Goal: Task Accomplishment & Management: Complete application form

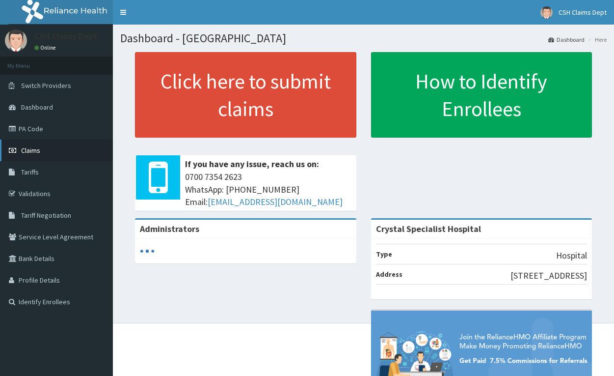
click at [34, 150] on span "Claims" at bounding box center [30, 150] width 19 height 9
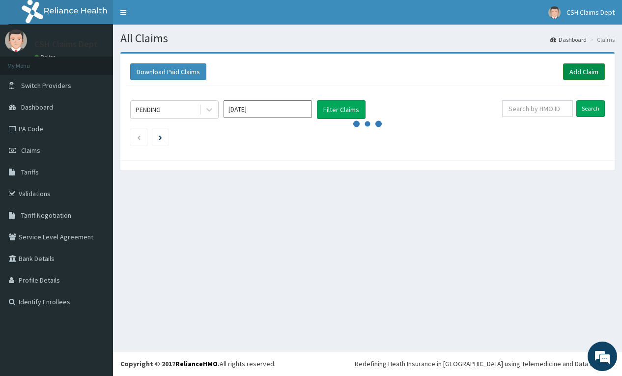
click at [585, 72] on link "Add Claim" at bounding box center [584, 71] width 42 height 17
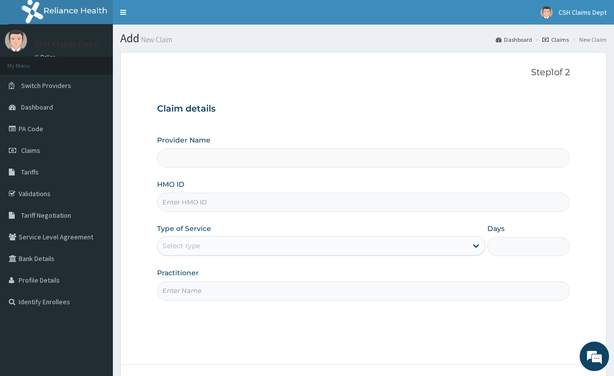
type input "Crystal Specialist Hospital"
click at [206, 200] on input "HMO ID" at bounding box center [363, 202] width 413 height 19
type input "AVL/100066/A"
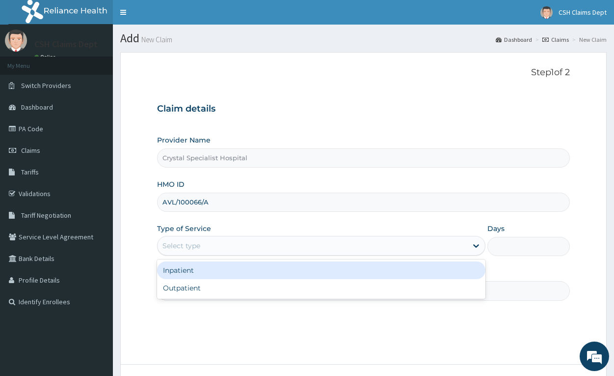
click at [217, 241] on div "Select type" at bounding box center [313, 246] width 310 height 16
click at [204, 270] on div "Inpatient" at bounding box center [321, 270] width 329 height 18
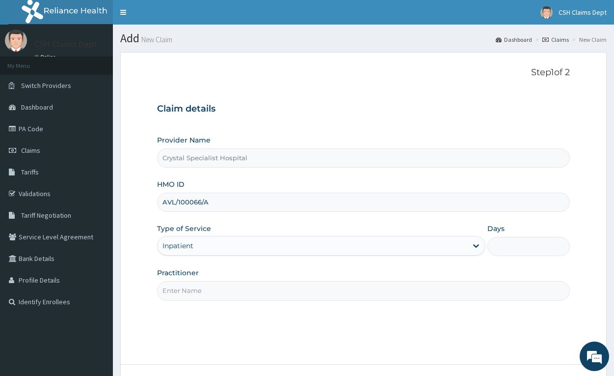
click at [196, 287] on input "Practitioner" at bounding box center [363, 290] width 413 height 19
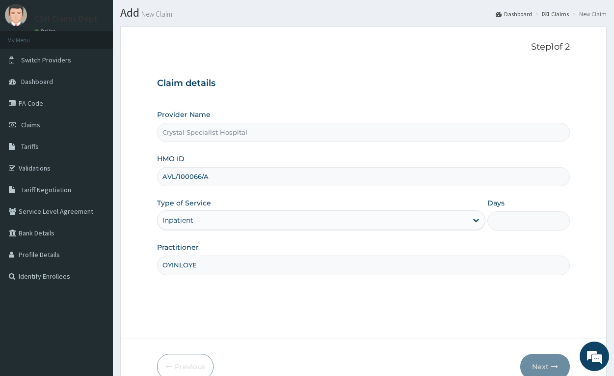
scroll to position [49, 0]
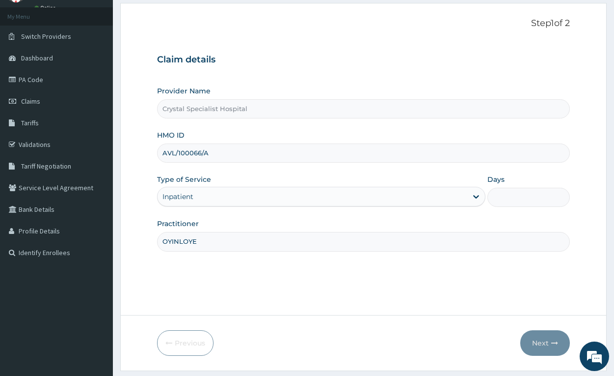
type input "OYINLOYE"
click at [540, 199] on input "Days" at bounding box center [529, 197] width 82 height 19
type input "4"
click at [538, 346] on button "Next" at bounding box center [546, 343] width 50 height 26
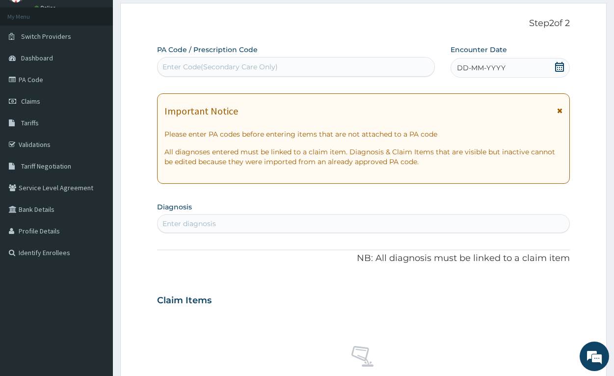
click at [408, 64] on div "Enter Code(Secondary Care Only)" at bounding box center [296, 67] width 277 height 16
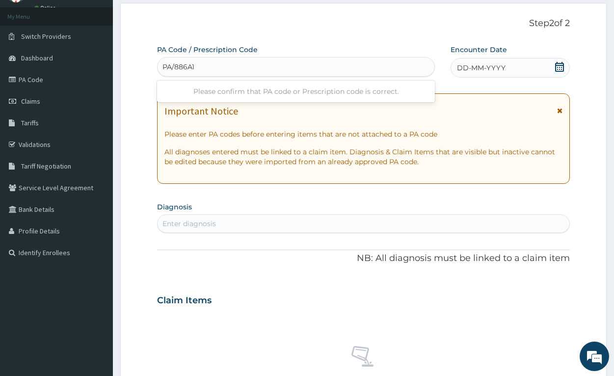
type input "PA/886A18"
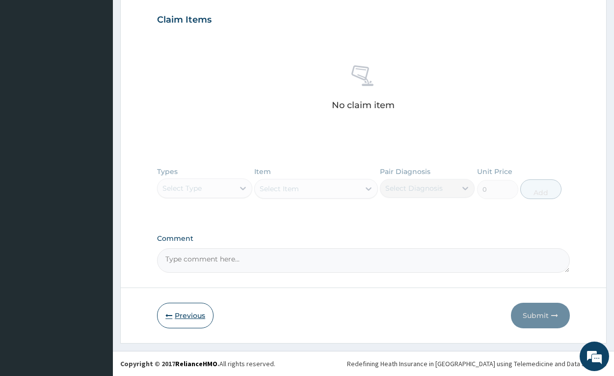
click at [188, 315] on button "Previous" at bounding box center [185, 316] width 56 height 26
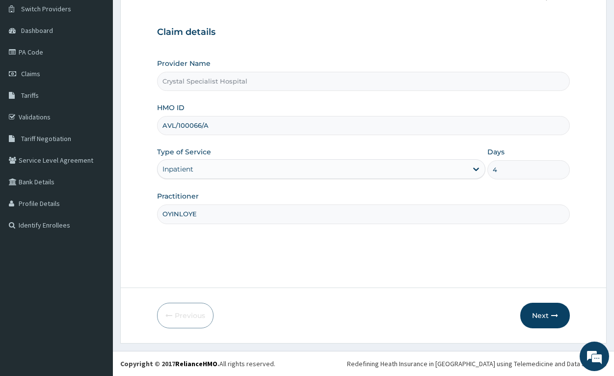
click at [189, 125] on input "AVL/100066/A" at bounding box center [363, 125] width 413 height 19
type input "AVL/10066/A"
click at [540, 307] on button "Next" at bounding box center [546, 316] width 50 height 26
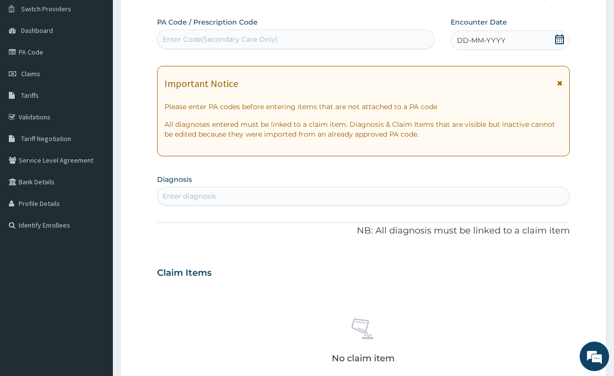
click at [262, 40] on div "Enter Code(Secondary Care Only)" at bounding box center [220, 39] width 115 height 10
type input "PA/886A18"
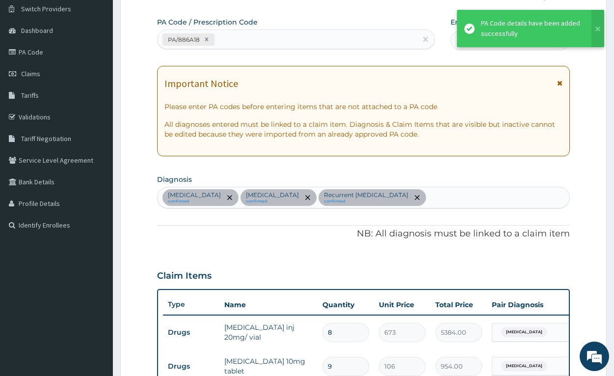
scroll to position [62, 0]
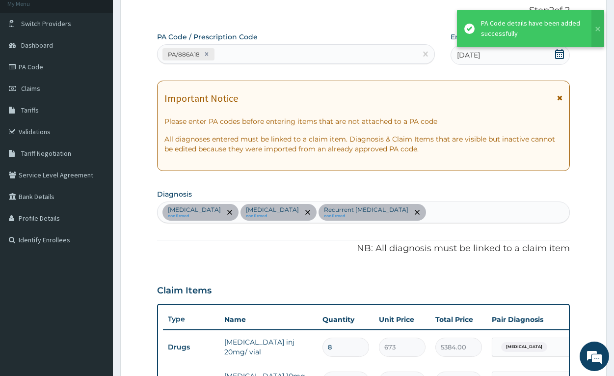
click at [354, 55] on div "PA/886A18" at bounding box center [287, 54] width 259 height 16
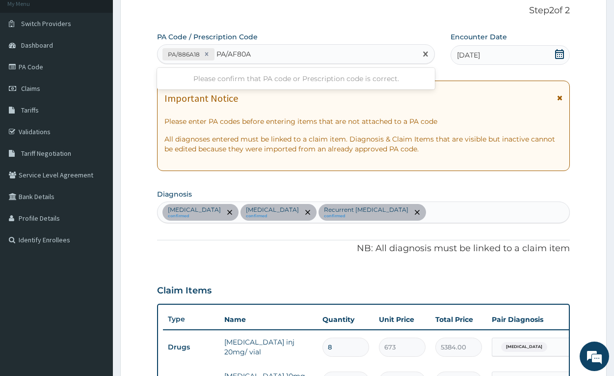
type input "PA/AF80AF"
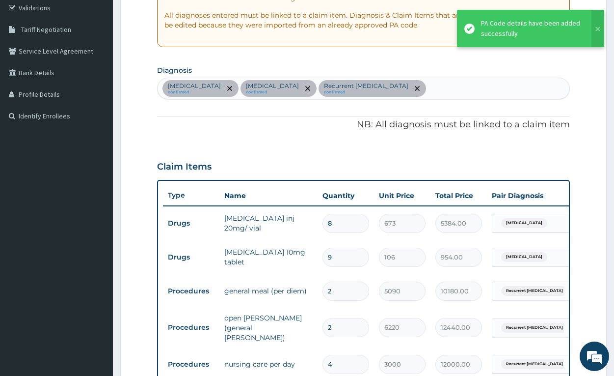
scroll to position [179, 0]
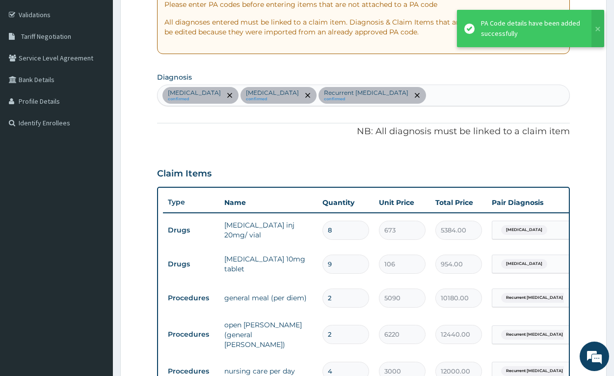
click at [448, 96] on div "[MEDICAL_DATA] confirmed [MEDICAL_DATA] confirmed Recurrent [MEDICAL_DATA] conf…" at bounding box center [364, 95] width 412 height 21
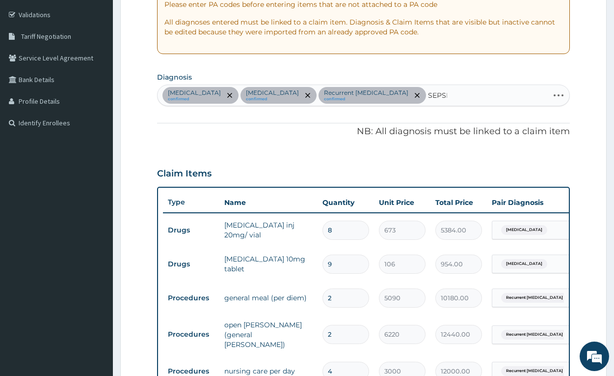
type input "[MEDICAL_DATA]"
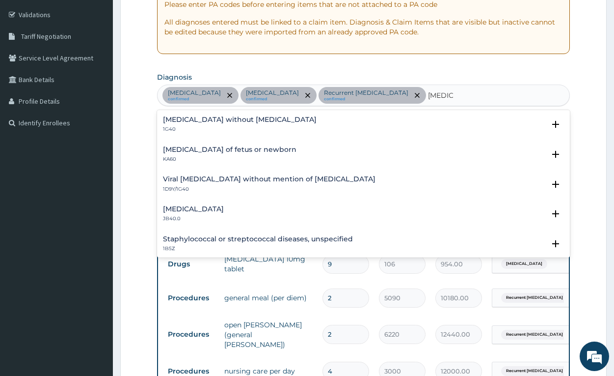
click at [229, 117] on h4 "[MEDICAL_DATA] without [MEDICAL_DATA]" at bounding box center [240, 119] width 154 height 7
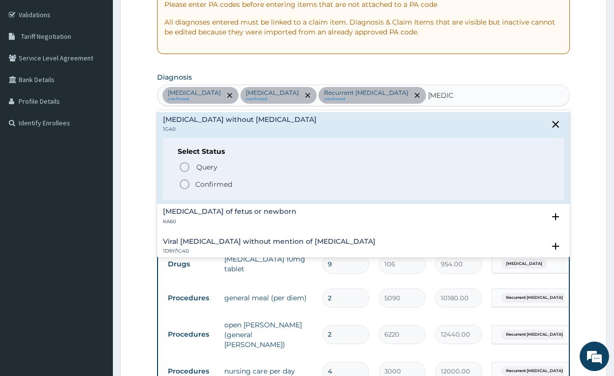
click at [224, 184] on p "Confirmed" at bounding box center [213, 184] width 37 height 10
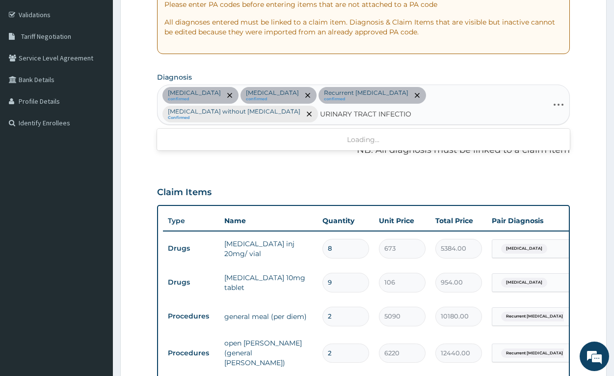
type input "[MEDICAL_DATA]"
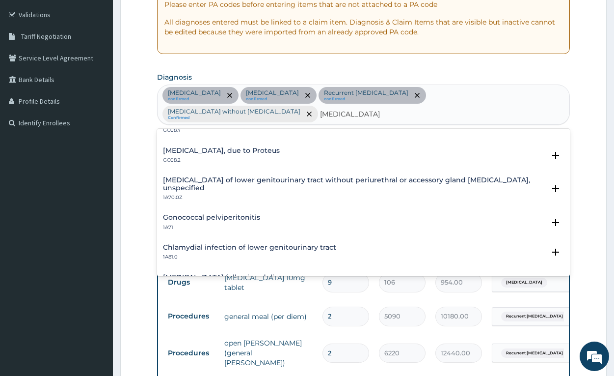
scroll to position [0, 0]
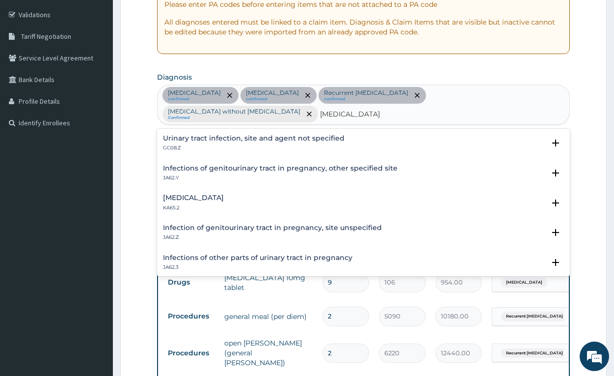
click at [242, 135] on h4 "Urinary tract infection, site and agent not specified" at bounding box center [254, 138] width 182 height 7
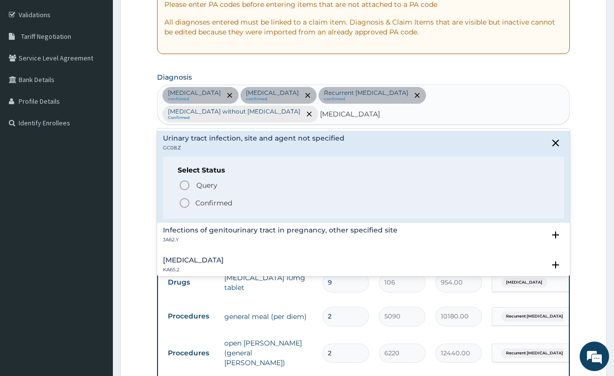
click at [208, 198] on p "Confirmed" at bounding box center [213, 203] width 37 height 10
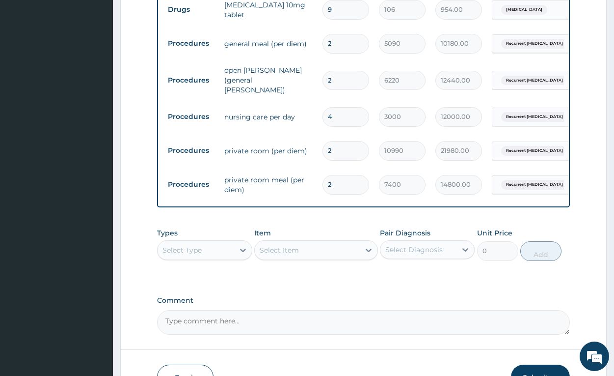
scroll to position [515, 0]
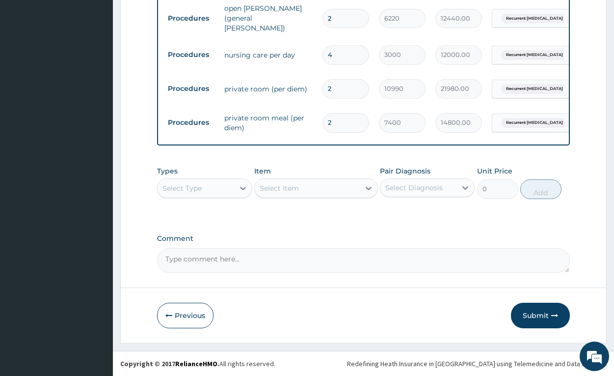
click at [204, 188] on div "Select Type" at bounding box center [196, 188] width 76 height 16
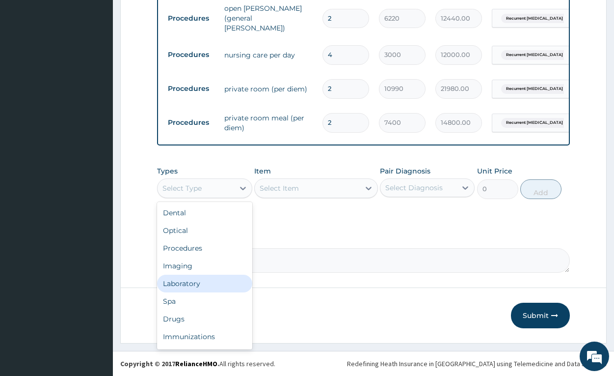
click at [187, 283] on div "Laboratory" at bounding box center [204, 284] width 95 height 18
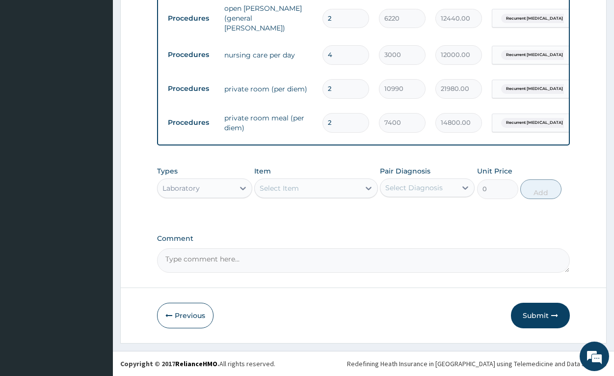
click at [309, 188] on div "Select Item" at bounding box center [307, 188] width 105 height 16
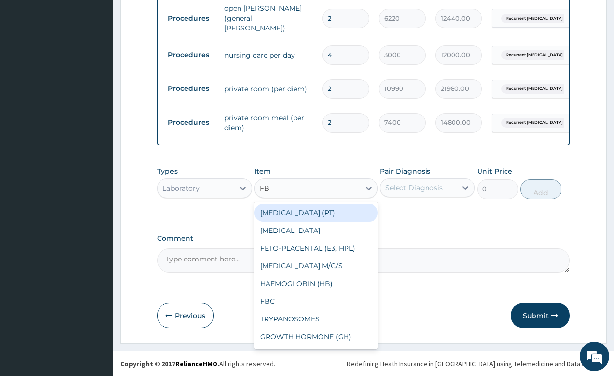
type input "FBC"
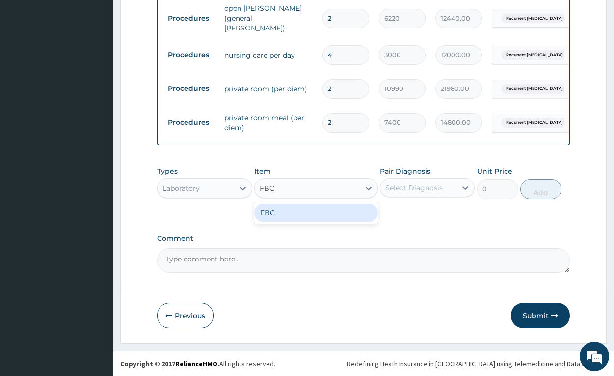
click at [311, 210] on div "FBC" at bounding box center [316, 213] width 124 height 18
type input "4700"
click at [446, 183] on div "Select Diagnosis" at bounding box center [419, 188] width 76 height 16
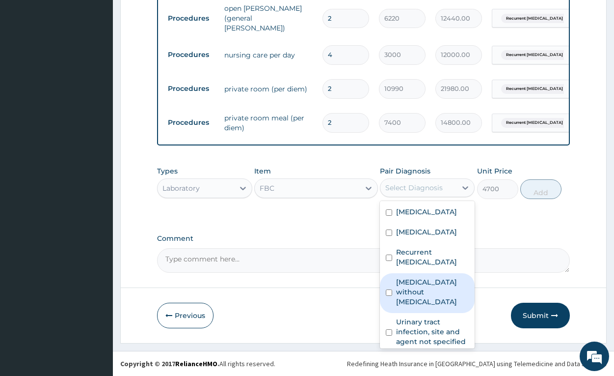
click at [412, 291] on label "[MEDICAL_DATA] without [MEDICAL_DATA]" at bounding box center [432, 291] width 73 height 29
checkbox input "true"
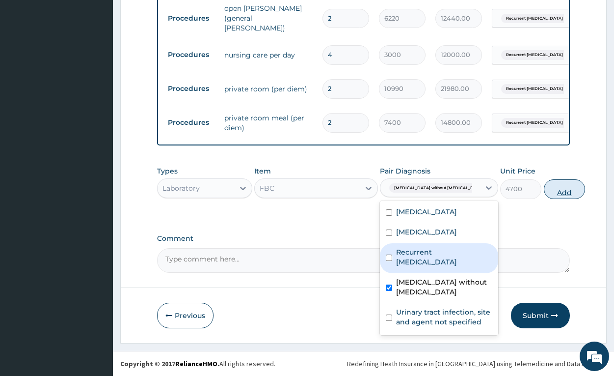
click at [552, 192] on button "Add" at bounding box center [564, 189] width 41 height 20
type input "0"
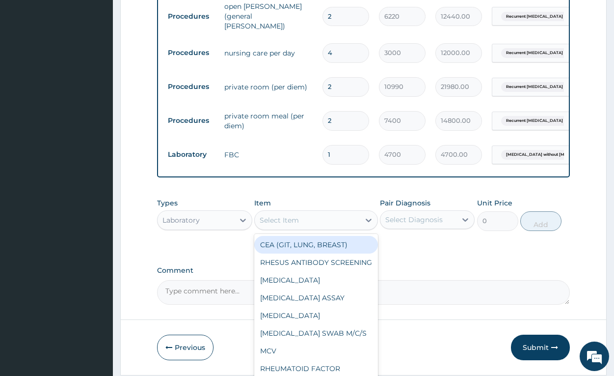
click at [334, 216] on div "Select Item" at bounding box center [307, 220] width 105 height 16
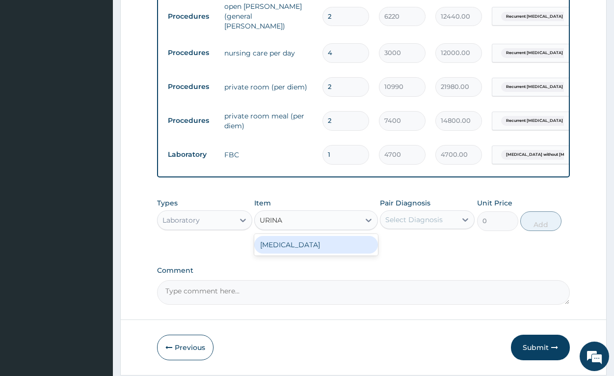
type input "URINA"
click at [340, 219] on div "Select Item" at bounding box center [307, 220] width 105 height 16
type input "URIN"
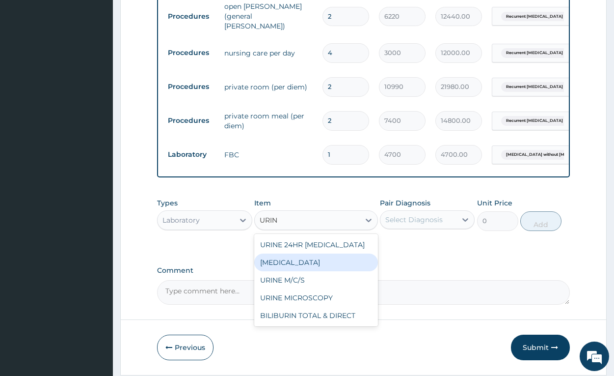
click at [316, 267] on div "[MEDICAL_DATA]" at bounding box center [316, 262] width 124 height 18
type input "2450"
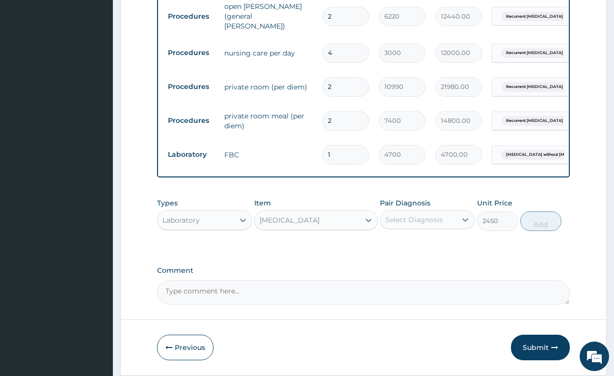
click at [392, 217] on div "Select Diagnosis" at bounding box center [414, 220] width 57 height 10
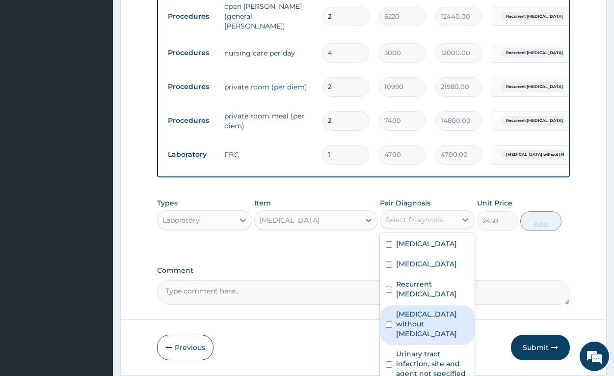
scroll to position [16, 0]
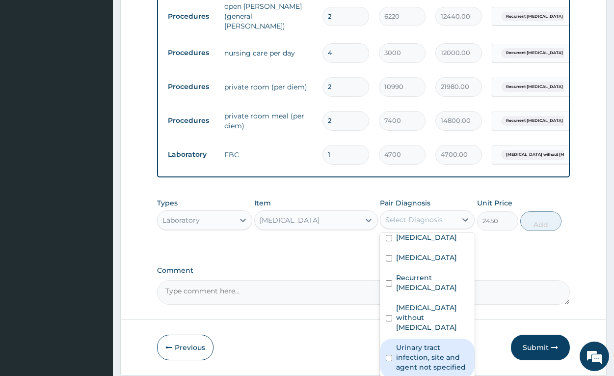
click at [427, 349] on label "Urinary tract infection, site and agent not specified" at bounding box center [432, 356] width 73 height 29
checkbox input "true"
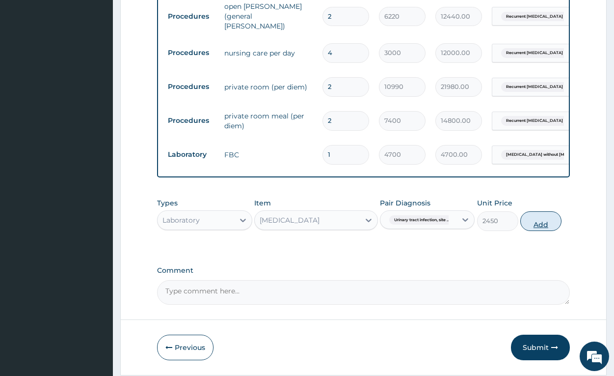
click at [542, 231] on button "Add" at bounding box center [541, 221] width 41 height 20
type input "0"
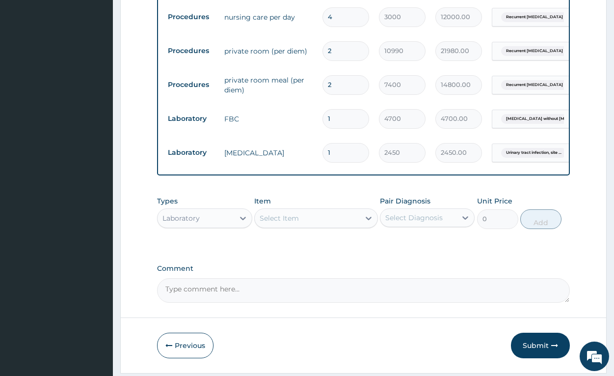
scroll to position [583, 0]
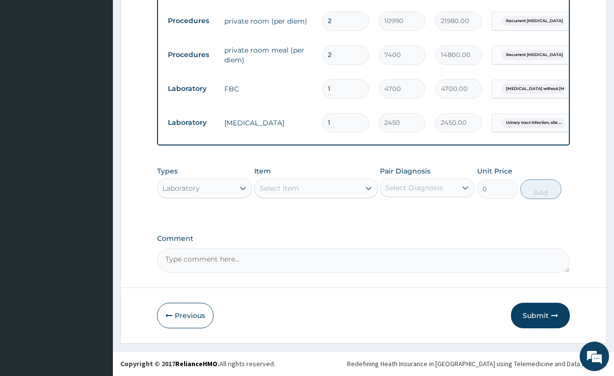
click at [194, 190] on div "Laboratory" at bounding box center [181, 188] width 37 height 10
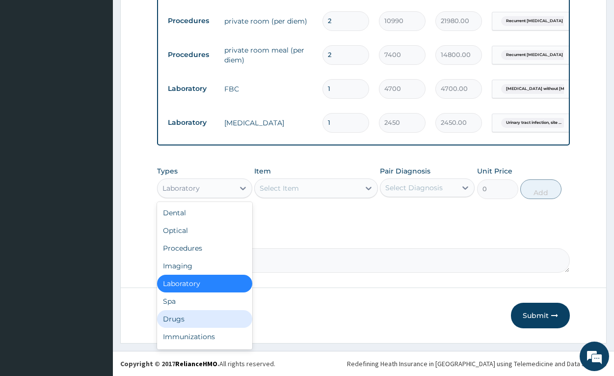
click at [193, 316] on div "Drugs" at bounding box center [204, 319] width 95 height 18
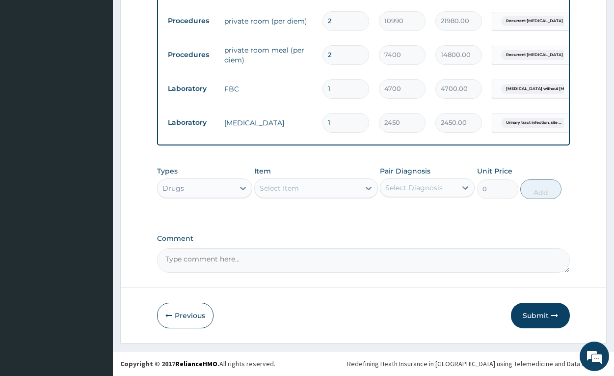
click at [328, 185] on div "Select Item" at bounding box center [307, 188] width 105 height 16
type input "NORMAL"
click at [331, 210] on div "INFUSION NORMAL SALINE" at bounding box center [316, 213] width 124 height 18
type input "1209.505004882812"
click at [414, 186] on div "Select Diagnosis" at bounding box center [414, 188] width 57 height 10
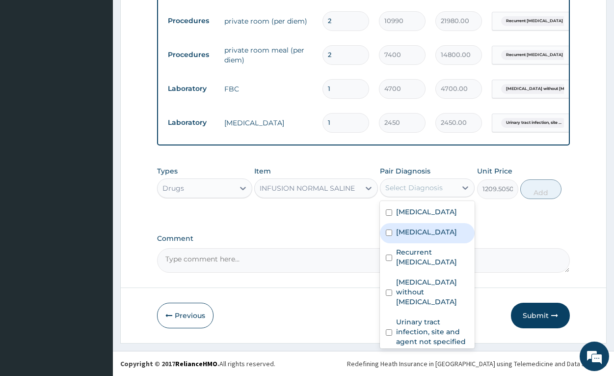
click at [432, 237] on label "[MEDICAL_DATA]" at bounding box center [426, 232] width 61 height 10
checkbox input "true"
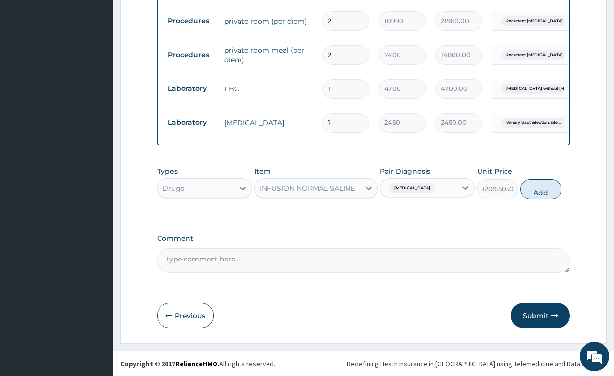
click at [537, 193] on button "Add" at bounding box center [541, 189] width 41 height 20
type input "0"
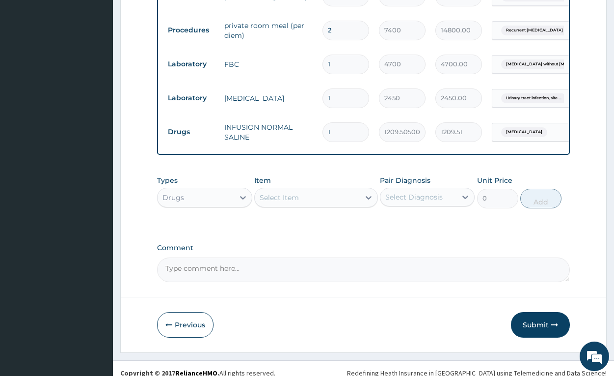
scroll to position [617, 0]
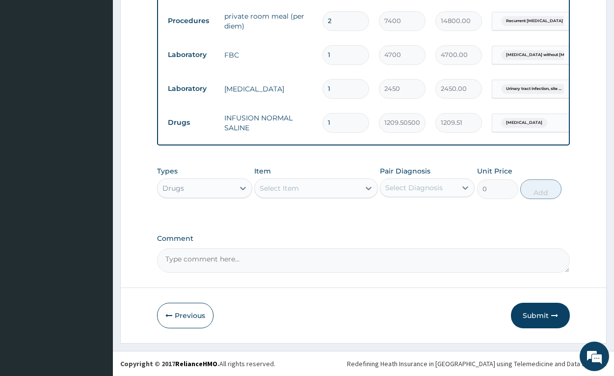
click at [318, 185] on div "Select Item" at bounding box center [307, 188] width 105 height 16
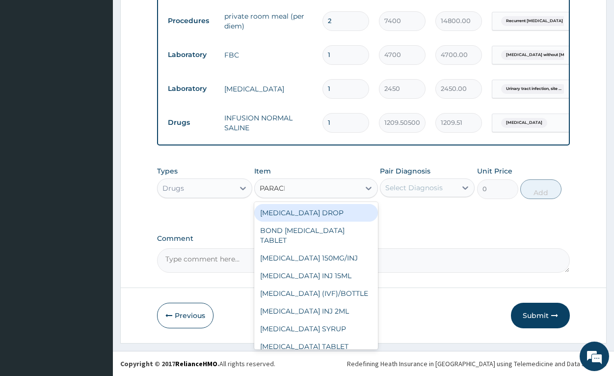
type input "PARACET"
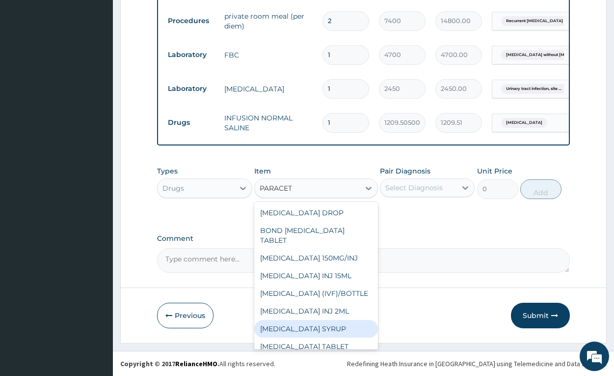
scroll to position [26, 0]
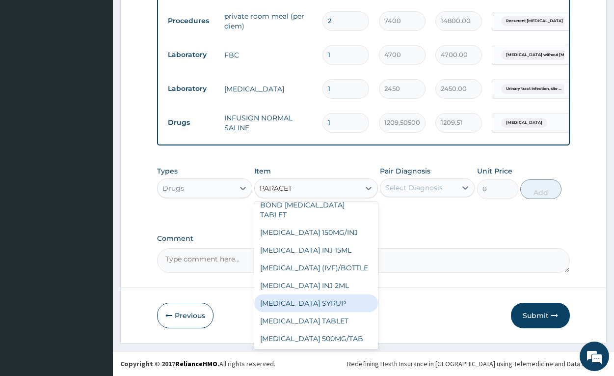
click at [322, 297] on div "[MEDICAL_DATA] SYRUP" at bounding box center [316, 303] width 124 height 18
type input "840.5150146484375"
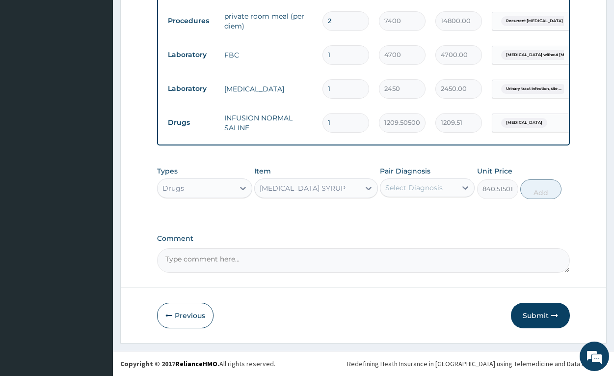
click at [326, 195] on div "[MEDICAL_DATA] SYRUP" at bounding box center [307, 188] width 105 height 16
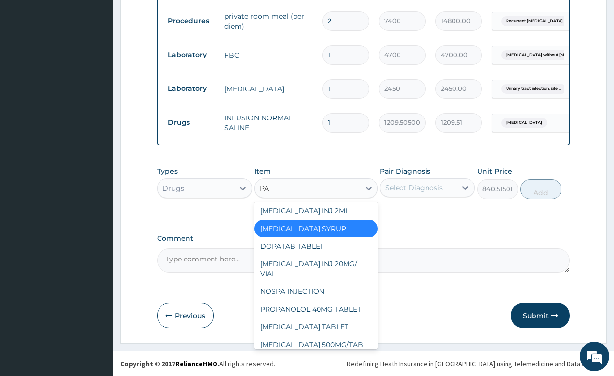
scroll to position [0, 0]
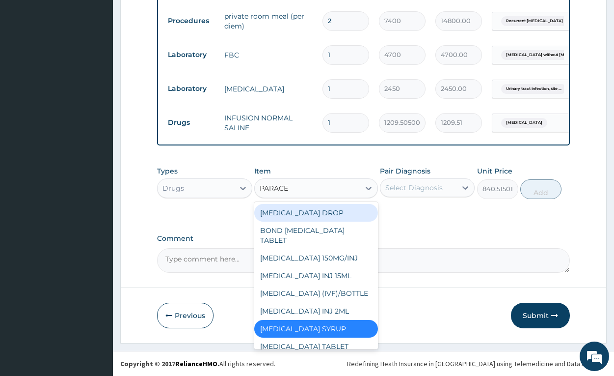
type input "PARACET"
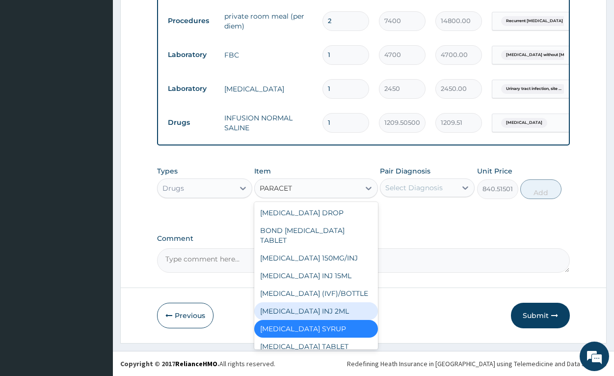
click at [317, 306] on div "[MEDICAL_DATA] INJ 2ML" at bounding box center [316, 311] width 124 height 18
type input "1191"
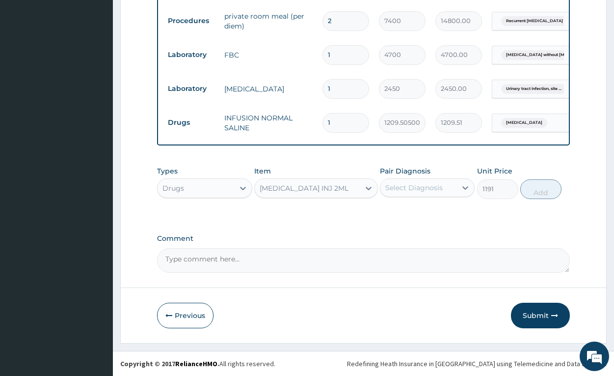
click at [404, 182] on div "Select Diagnosis" at bounding box center [419, 188] width 76 height 16
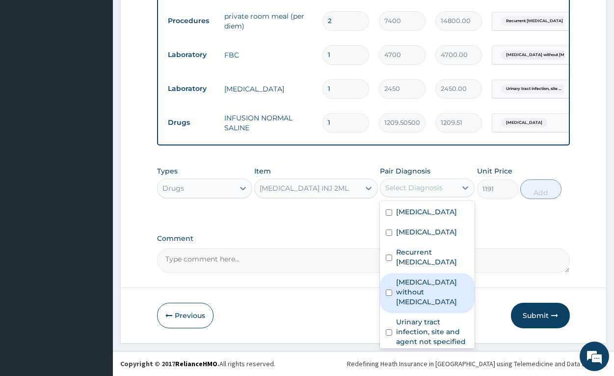
click at [424, 295] on label "[MEDICAL_DATA] without [MEDICAL_DATA]" at bounding box center [432, 291] width 73 height 29
checkbox input "true"
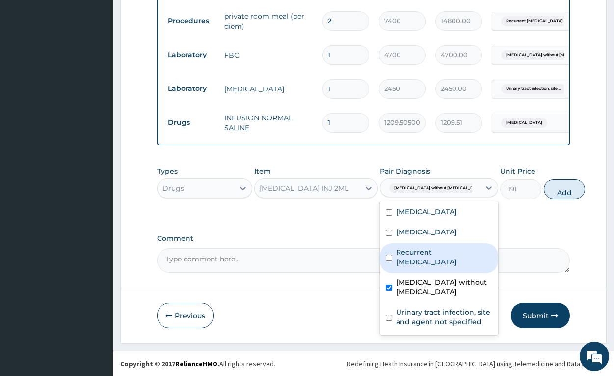
click at [544, 187] on button "Add" at bounding box center [564, 189] width 41 height 20
type input "0"
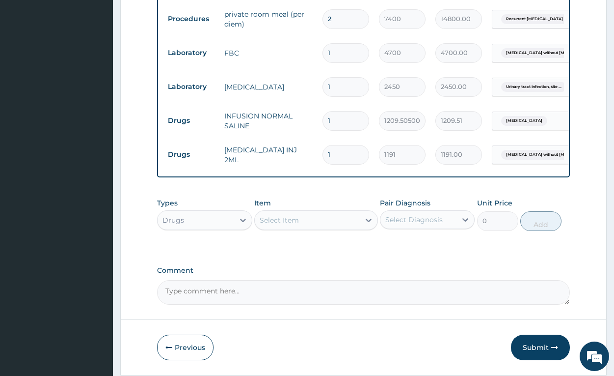
click at [330, 225] on div "Select Item" at bounding box center [307, 220] width 105 height 16
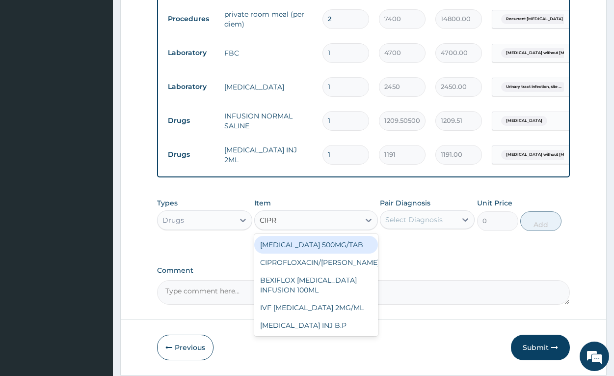
type input "[MEDICAL_DATA]"
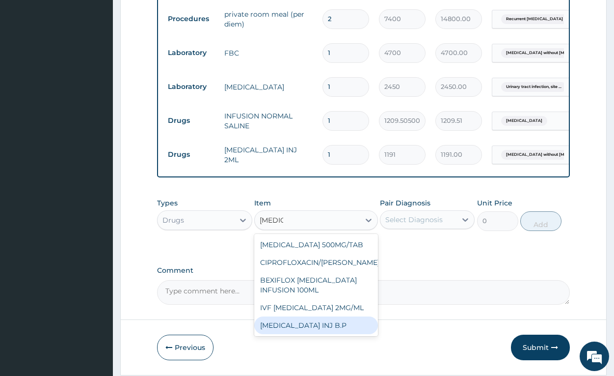
click at [324, 328] on div "[MEDICAL_DATA] INJ B.P" at bounding box center [316, 325] width 124 height 18
type input "988.14501953125"
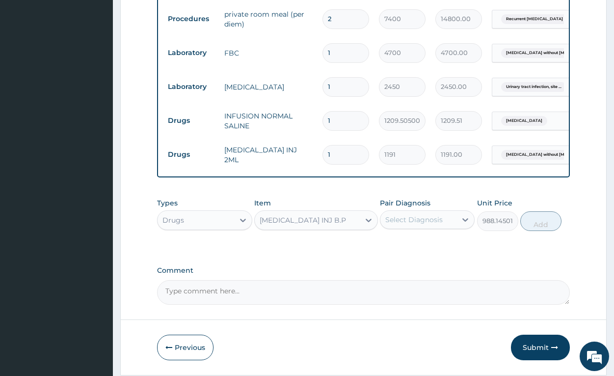
click at [324, 223] on div "[MEDICAL_DATA] INJ B.P" at bounding box center [303, 220] width 86 height 10
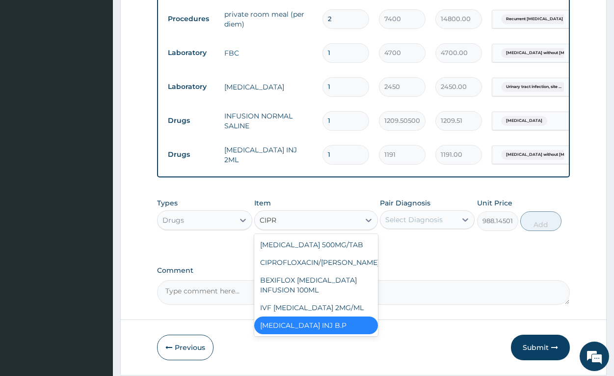
type input "[MEDICAL_DATA]"
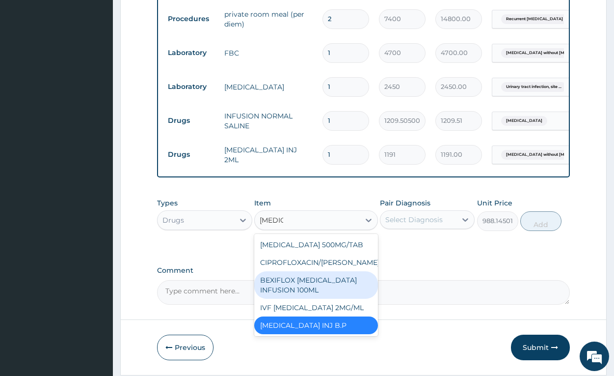
click at [334, 283] on div "BEXIFLOX [MEDICAL_DATA] INFUSION 100ML" at bounding box center [316, 285] width 124 height 28
type input "1042"
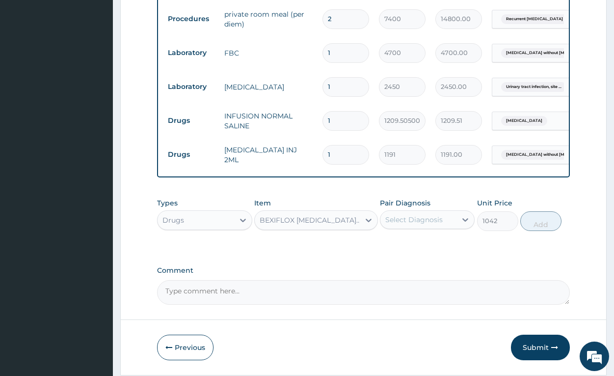
click at [413, 223] on div "Select Diagnosis" at bounding box center [414, 220] width 57 height 10
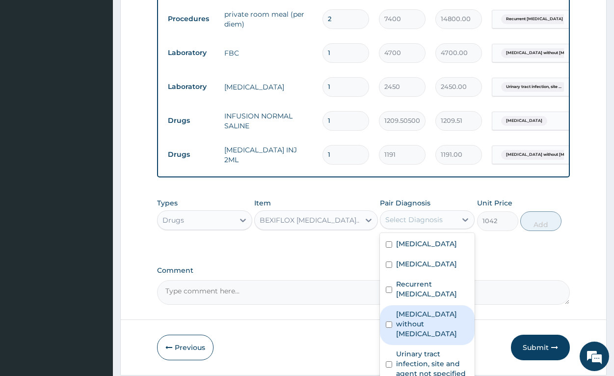
scroll to position [16, 0]
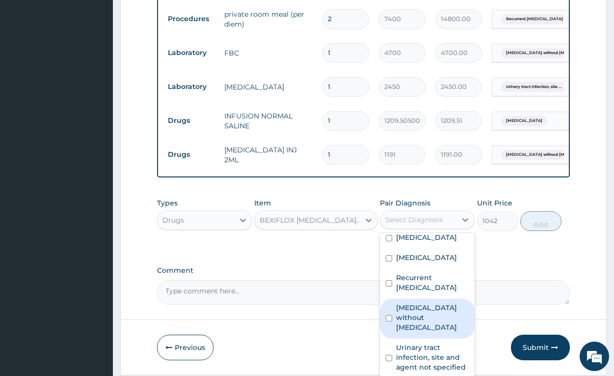
click at [411, 303] on div "[MEDICAL_DATA] without [MEDICAL_DATA]" at bounding box center [427, 319] width 95 height 40
checkbox input "true"
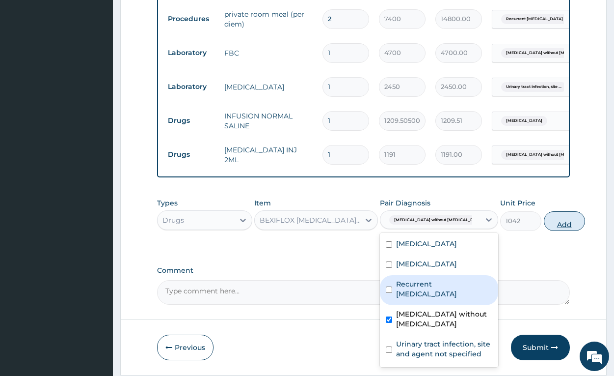
click at [544, 225] on button "Add" at bounding box center [564, 221] width 41 height 20
type input "0"
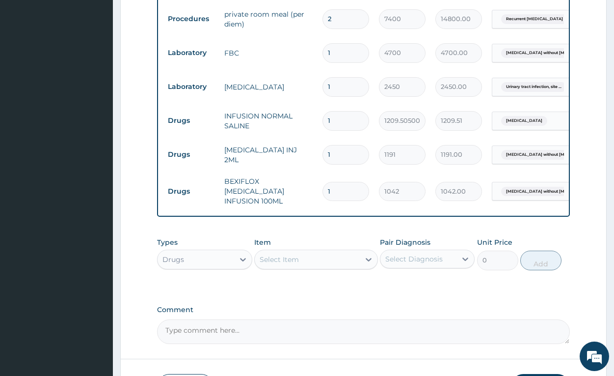
click at [297, 261] on div "Select Item" at bounding box center [279, 259] width 39 height 10
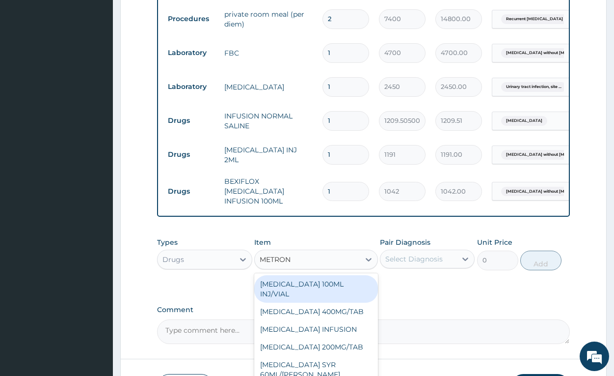
type input "METRONI"
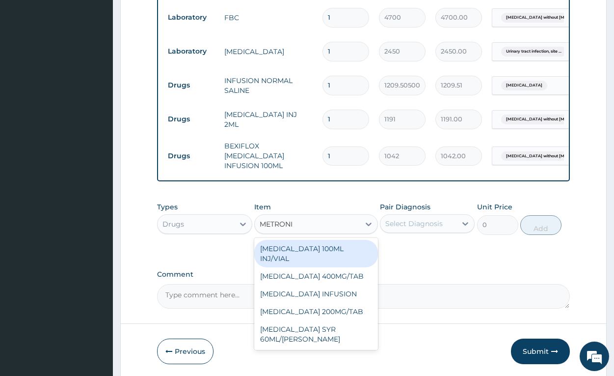
scroll to position [685, 0]
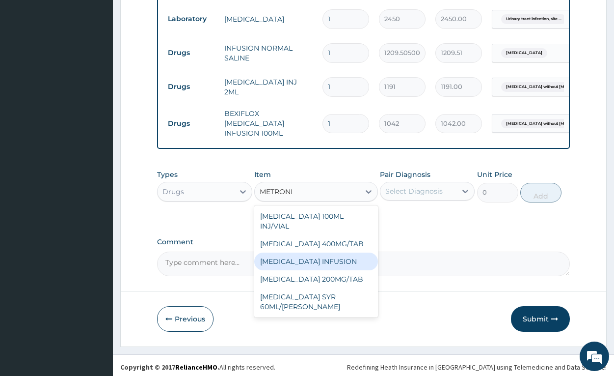
click at [319, 253] on div "[MEDICAL_DATA] INFUSION" at bounding box center [316, 261] width 124 height 18
type input "699.135009765625"
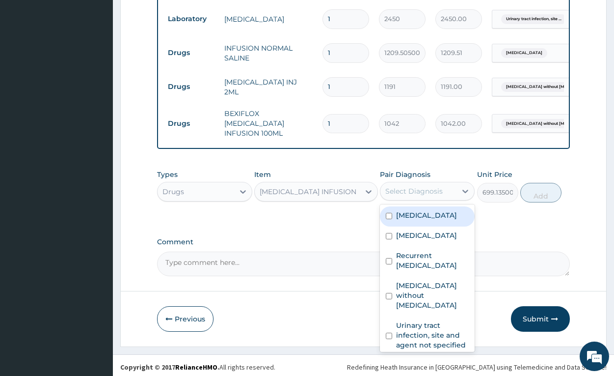
click at [438, 186] on div "Select Diagnosis" at bounding box center [414, 191] width 57 height 10
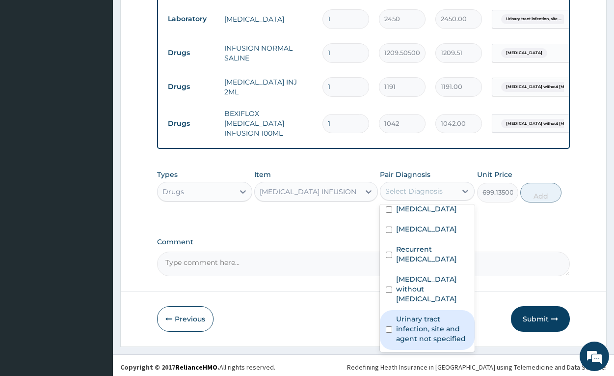
scroll to position [0, 0]
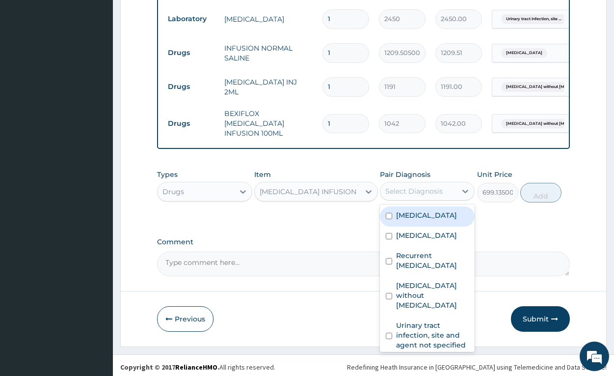
click at [438, 213] on label "[MEDICAL_DATA]" at bounding box center [426, 215] width 61 height 10
checkbox input "true"
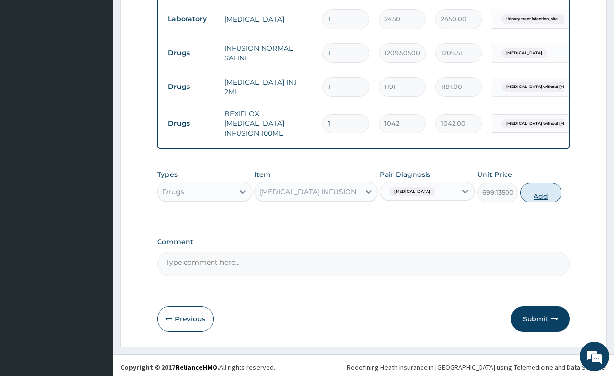
click at [538, 196] on button "Add" at bounding box center [541, 193] width 41 height 20
type input "0"
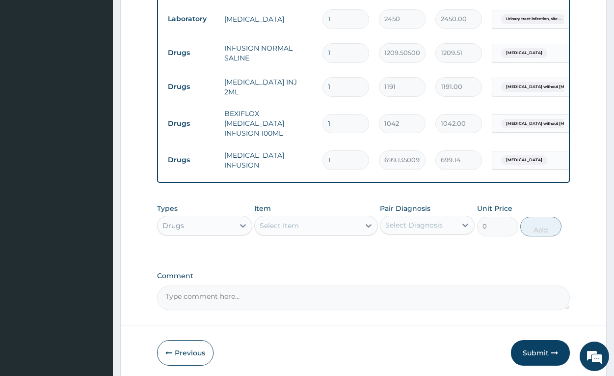
click at [321, 221] on div "Select Item" at bounding box center [307, 226] width 105 height 16
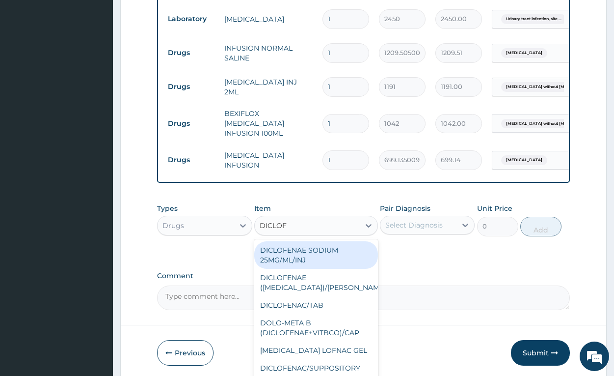
type input "DICLOFE"
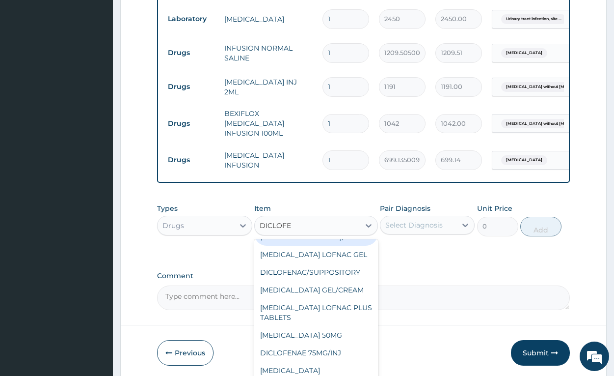
scroll to position [145, 0]
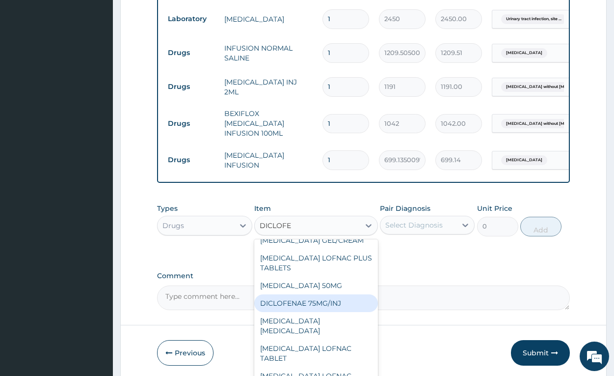
click at [326, 304] on div "DICLOFENAE 75MG/INJ" at bounding box center [316, 303] width 124 height 18
type input "169.3049926757812"
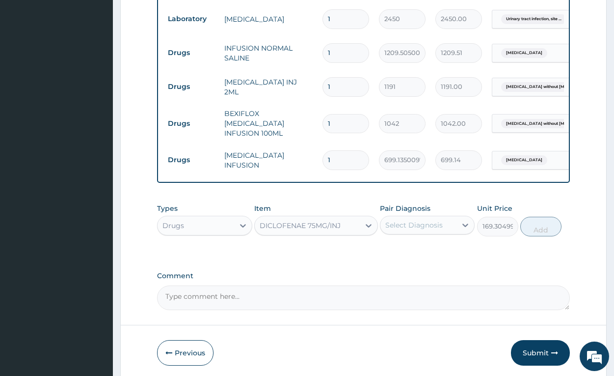
click at [410, 224] on div "Select Diagnosis" at bounding box center [414, 225] width 57 height 10
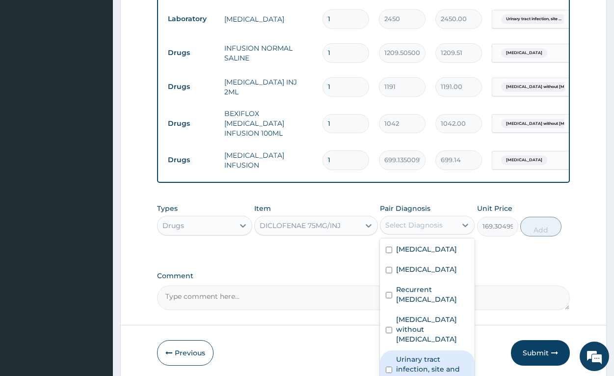
scroll to position [16, 0]
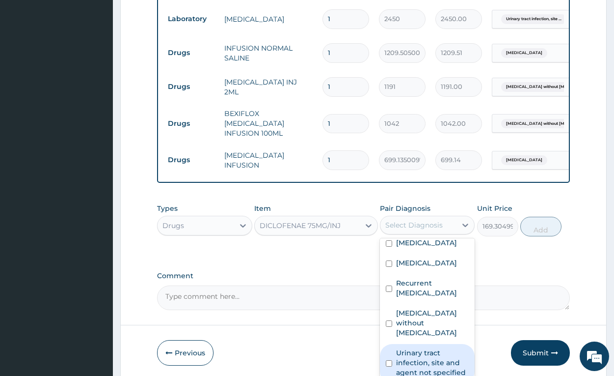
click at [424, 348] on label "Urinary tract infection, site and agent not specified" at bounding box center [432, 362] width 73 height 29
checkbox input "true"
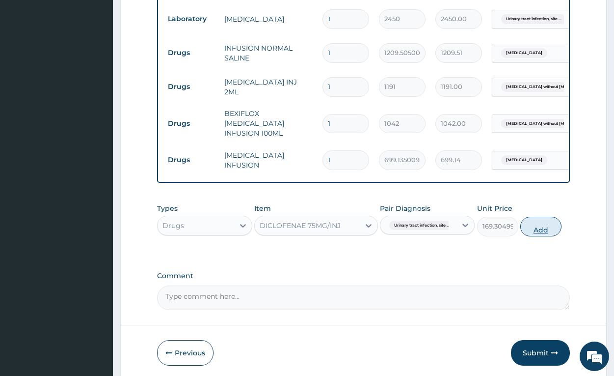
click at [531, 223] on button "Add" at bounding box center [541, 227] width 41 height 20
type input "0"
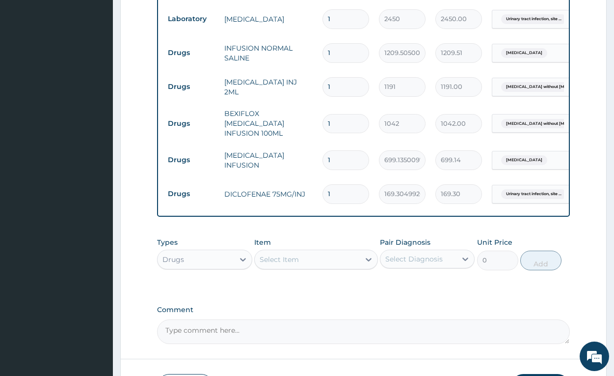
click at [281, 255] on div "Select Item" at bounding box center [279, 259] width 39 height 10
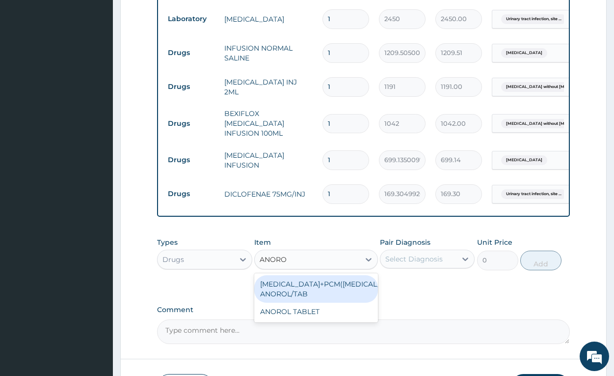
type input "ANOROL"
click at [360, 283] on div "[MEDICAL_DATA]+PCM([MEDICAL_DATA]) ANOROL/TAB" at bounding box center [316, 289] width 124 height 28
type input "181.0800018310547"
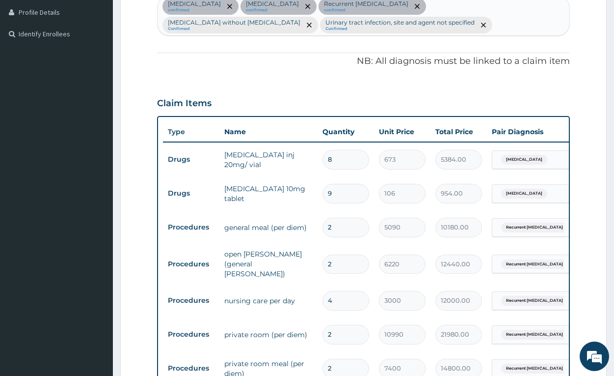
scroll to position [144, 0]
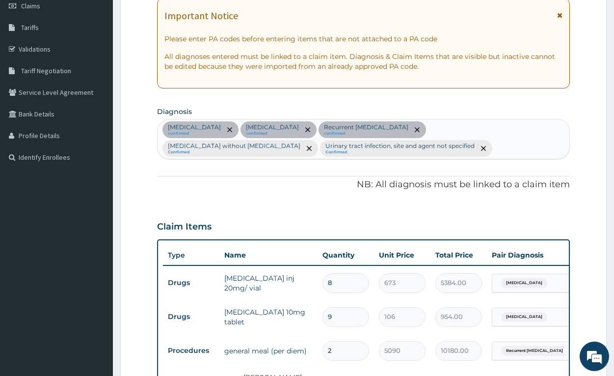
click at [402, 146] on div "[MEDICAL_DATA] confirmed [MEDICAL_DATA] confirmed Recurrent [MEDICAL_DATA] conf…" at bounding box center [364, 138] width 412 height 39
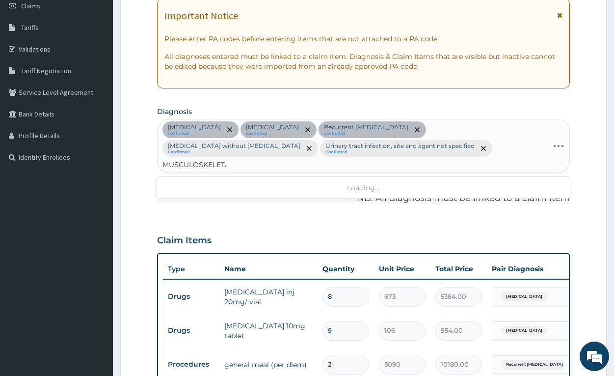
type input "[MEDICAL_DATA]"
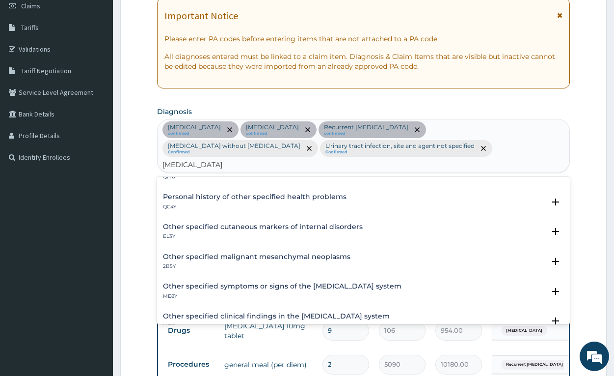
scroll to position [98, 0]
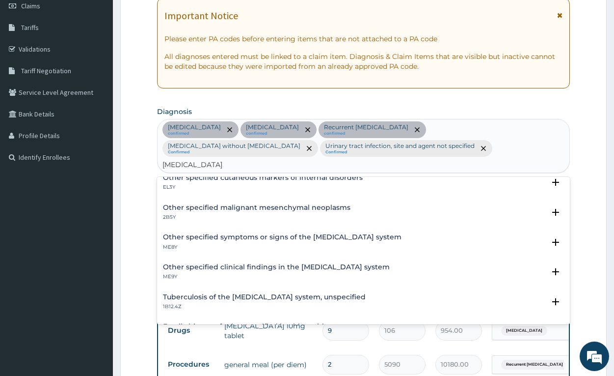
click at [238, 233] on h4 "Other specified symptoms or signs of the [MEDICAL_DATA] system" at bounding box center [282, 236] width 239 height 7
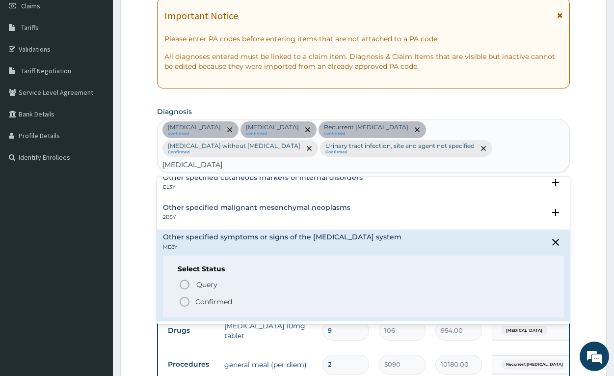
click at [206, 297] on p "Confirmed" at bounding box center [213, 302] width 37 height 10
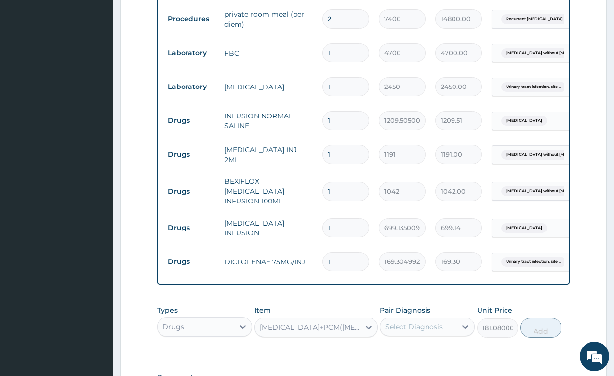
scroll to position [752, 0]
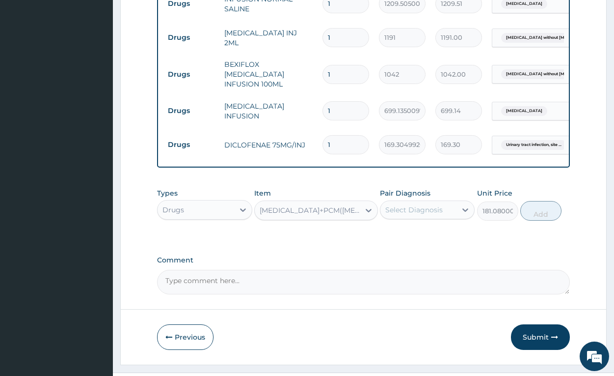
click at [513, 140] on span "Urinary tract infection, site ..." at bounding box center [533, 145] width 65 height 10
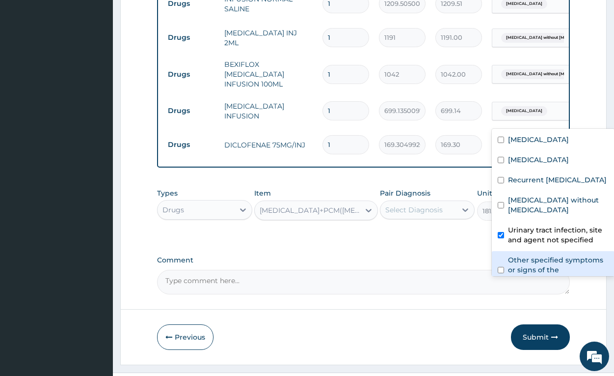
click at [524, 265] on label "Other specified symptoms or signs of the [MEDICAL_DATA] system" at bounding box center [558, 269] width 101 height 29
checkbox input "true"
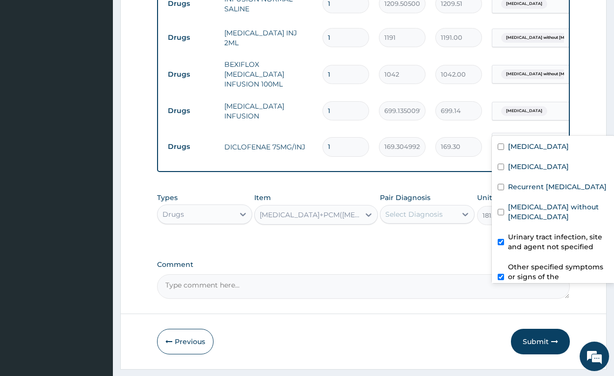
click at [527, 234] on label "Urinary tract infection, site and agent not specified" at bounding box center [558, 242] width 101 height 20
checkbox input "false"
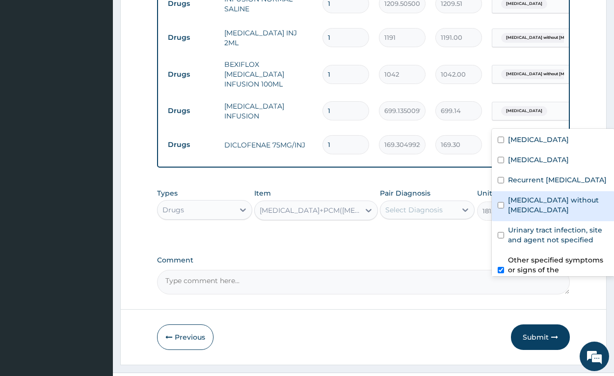
click at [434, 205] on div "Select Diagnosis" at bounding box center [414, 210] width 57 height 10
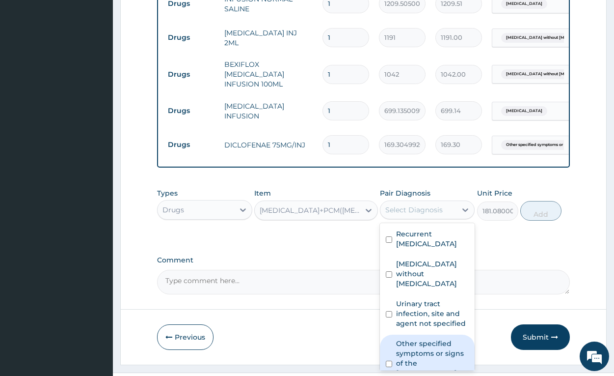
scroll to position [76, 0]
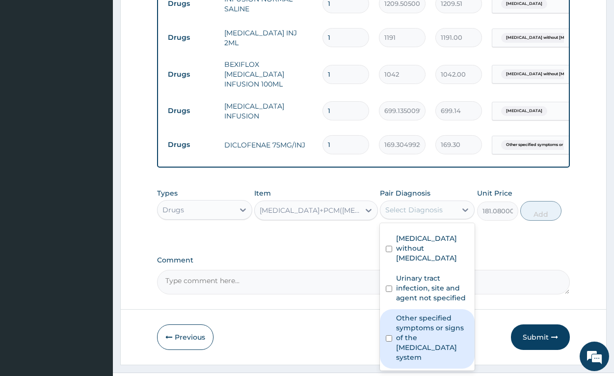
click at [431, 329] on label "Other specified symptoms or signs of the [MEDICAL_DATA] system" at bounding box center [432, 337] width 73 height 49
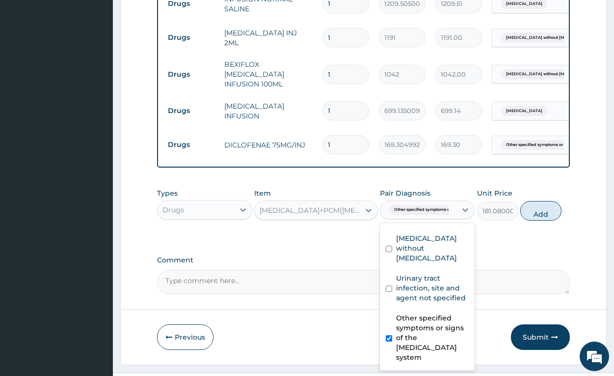
checkbox input "true"
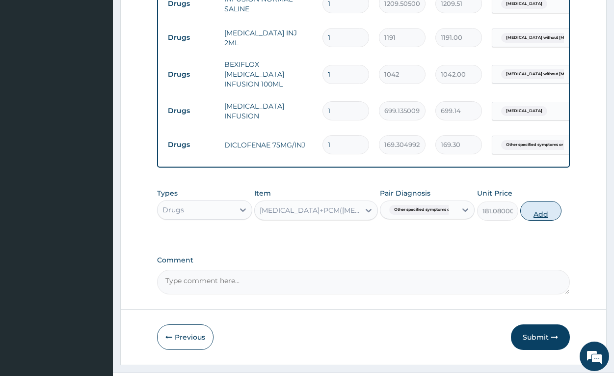
click at [533, 201] on button "Add" at bounding box center [541, 211] width 41 height 20
type input "0"
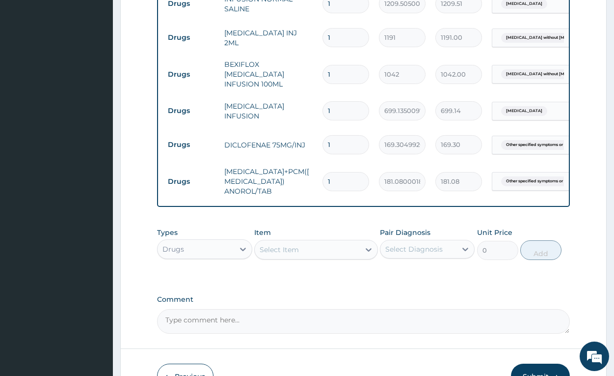
click at [318, 242] on div "Select Item" at bounding box center [307, 250] width 105 height 16
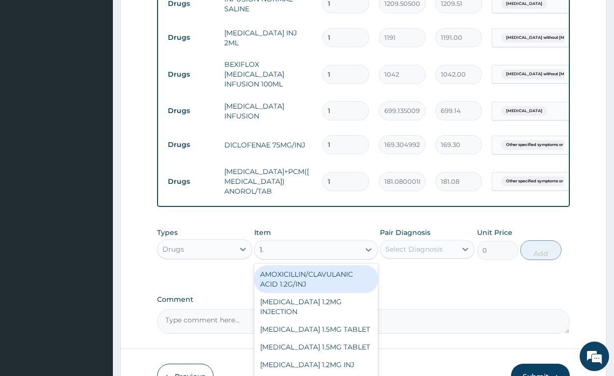
type input "1.2"
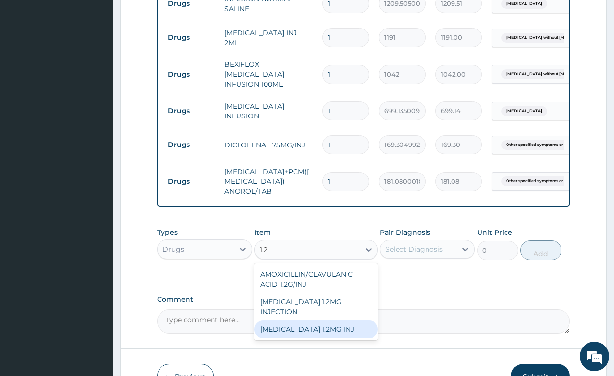
click at [319, 320] on div "[MEDICAL_DATA] 1.2MG INJ" at bounding box center [316, 329] width 124 height 18
type input "2683.860107421875"
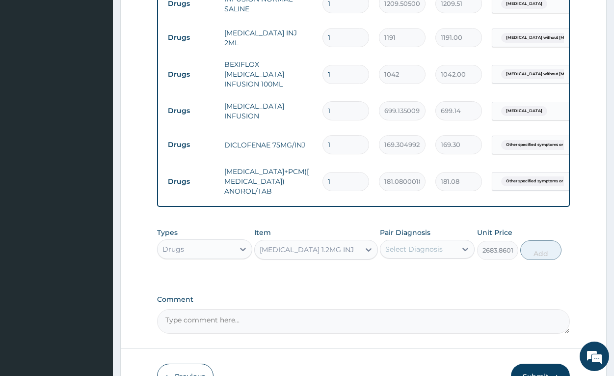
click at [432, 244] on div "Select Diagnosis" at bounding box center [414, 249] width 57 height 10
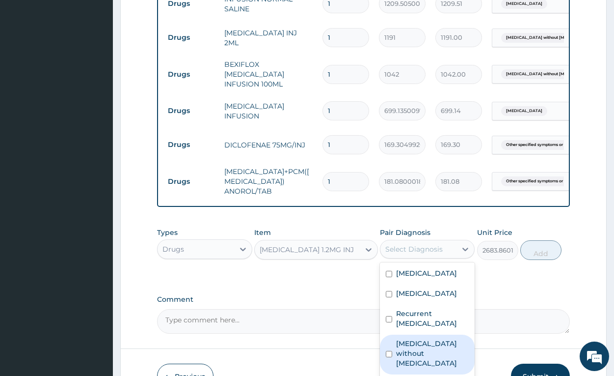
click at [431, 338] on label "[MEDICAL_DATA] without [MEDICAL_DATA]" at bounding box center [432, 352] width 73 height 29
checkbox input "true"
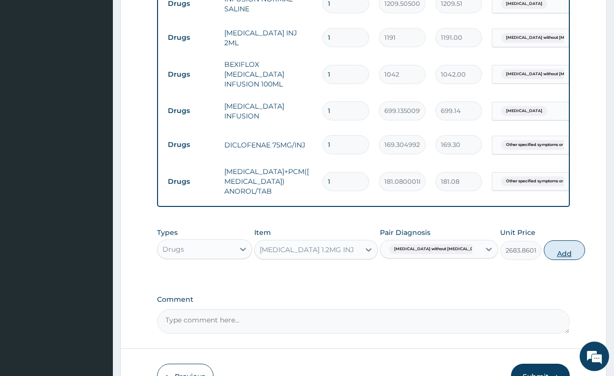
click at [544, 240] on button "Add" at bounding box center [564, 250] width 41 height 20
type input "0"
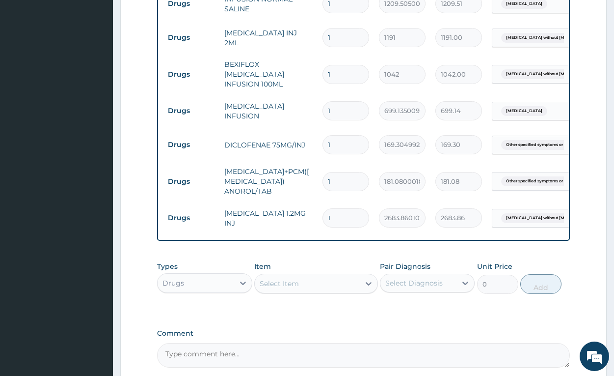
click at [299, 278] on div "Select Item" at bounding box center [279, 283] width 39 height 10
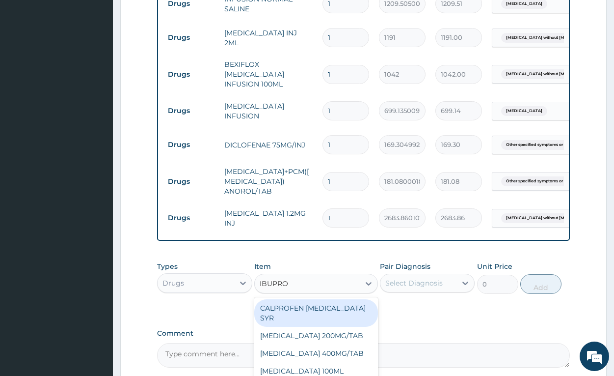
type input "IBUPROF"
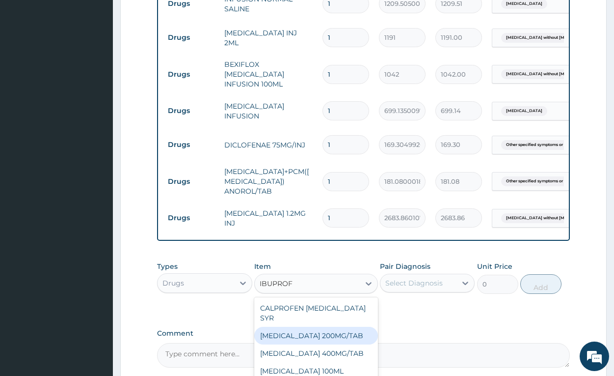
click at [352, 327] on div "[MEDICAL_DATA] 200MG/TAB" at bounding box center [316, 336] width 124 height 18
type input "80.22000122070312"
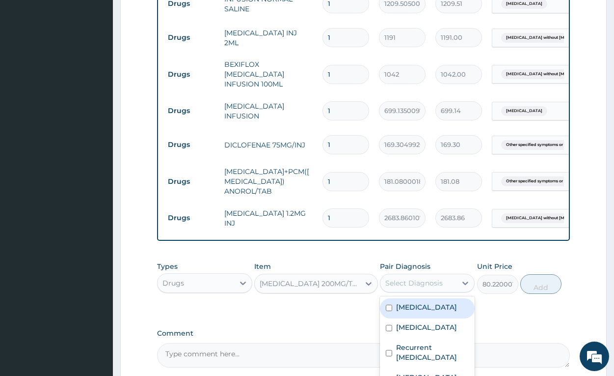
click at [417, 278] on div "Select Diagnosis" at bounding box center [414, 283] width 57 height 10
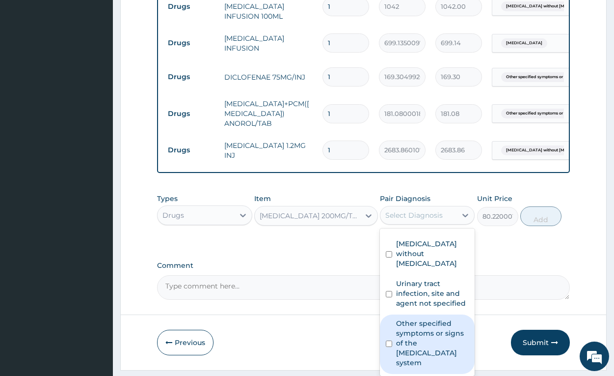
click at [430, 318] on label "Other specified symptoms or signs of the [MEDICAL_DATA] system" at bounding box center [432, 342] width 73 height 49
checkbox input "true"
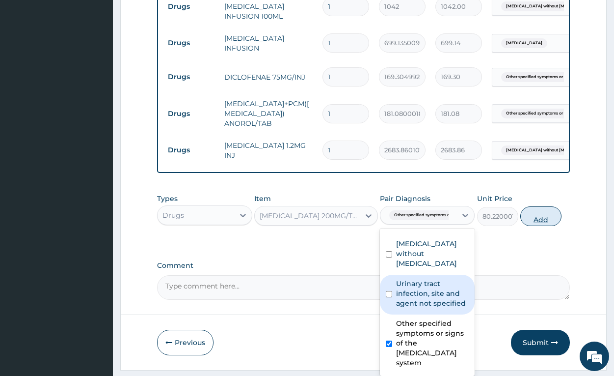
click at [532, 206] on button "Add" at bounding box center [541, 216] width 41 height 20
type input "0"
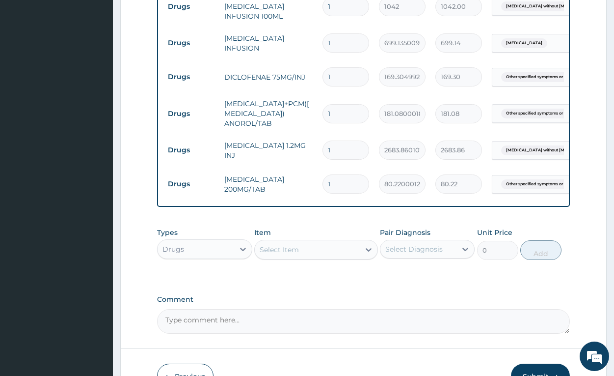
click at [298, 242] on div "Select Item" at bounding box center [307, 250] width 105 height 16
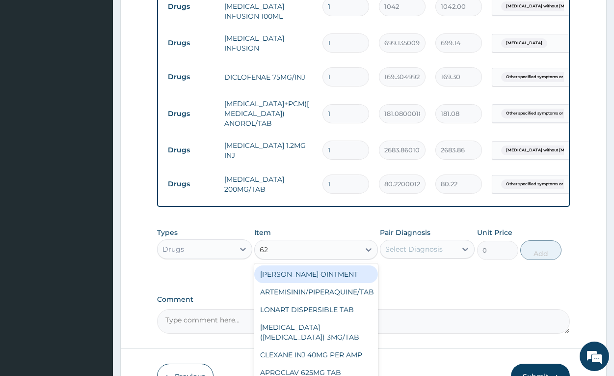
type input "625"
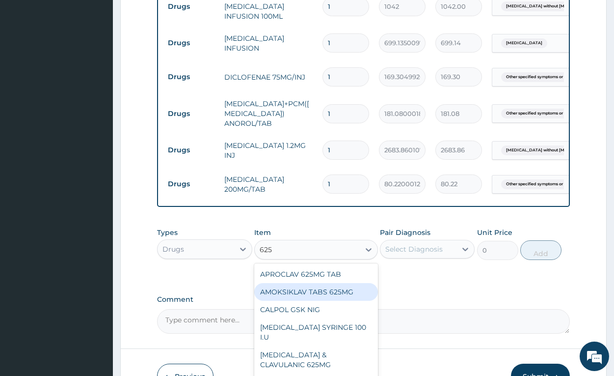
click at [333, 283] on div "AMOKSIKLAV TABS 625MG" at bounding box center [316, 292] width 124 height 18
type input "489.3150024414062"
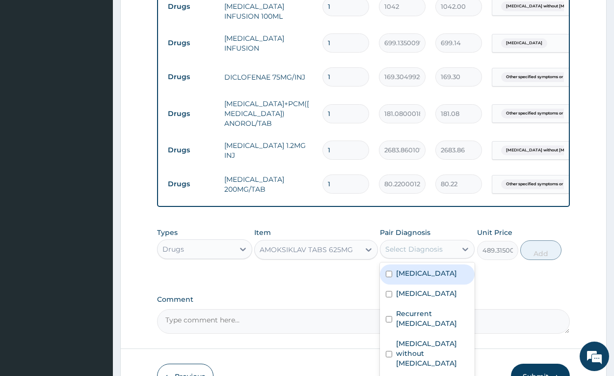
click at [400, 244] on div "Select Diagnosis" at bounding box center [414, 249] width 57 height 10
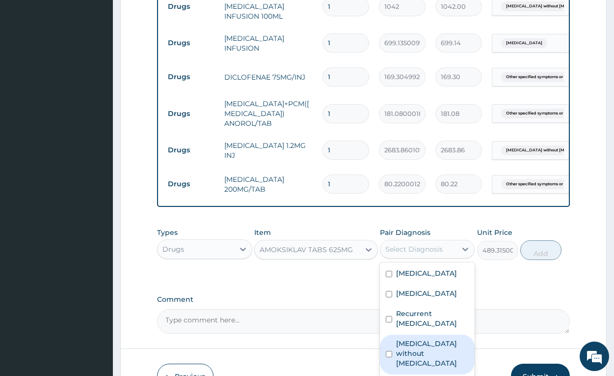
click at [432, 338] on label "[MEDICAL_DATA] without [MEDICAL_DATA]" at bounding box center [432, 352] width 73 height 29
checkbox input "true"
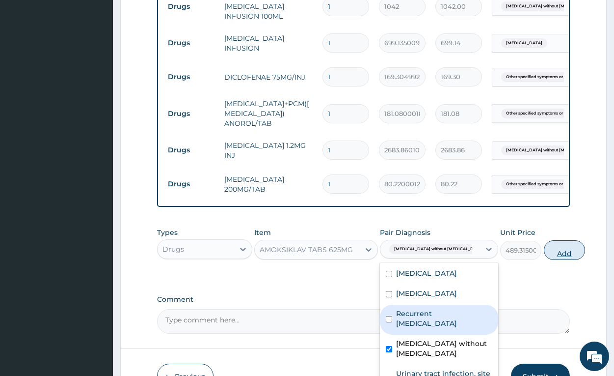
click at [544, 240] on button "Add" at bounding box center [564, 250] width 41 height 20
type input "0"
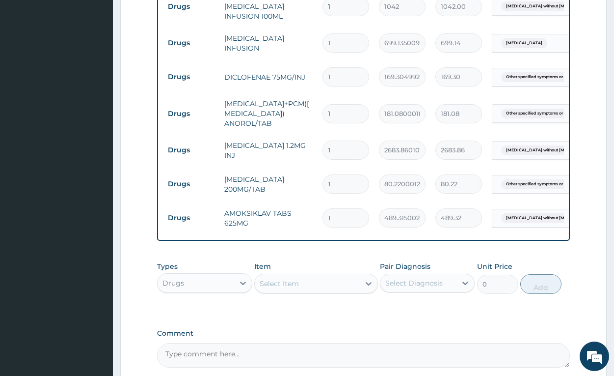
click at [360, 208] on input "1" at bounding box center [346, 217] width 47 height 19
type input "10"
type input "4893.15"
type input "10"
click at [343, 174] on input "1" at bounding box center [346, 183] width 47 height 19
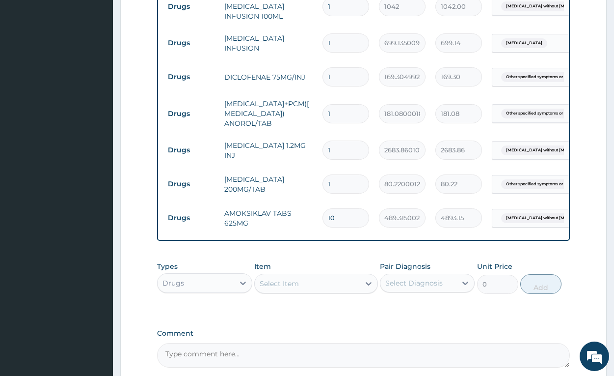
type input "14"
type input "1123.08"
type input "14"
drag, startPoint x: 327, startPoint y: 117, endPoint x: 272, endPoint y: 117, distance: 54.5
click at [272, 133] on tr "Drugs [MEDICAL_DATA] 1.2MG INJ 1 2683.860107421875 2683.86 [MEDICAL_DATA] witho…" at bounding box center [403, 150] width 481 height 34
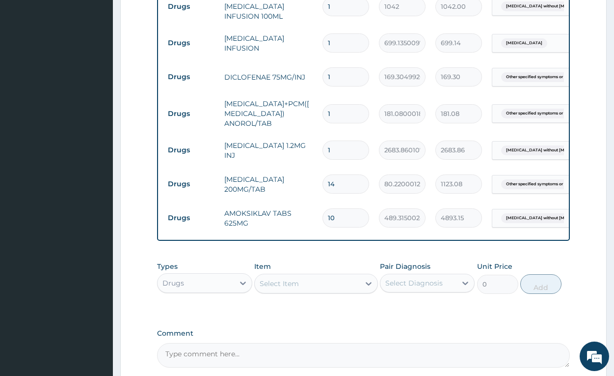
type input "3"
type input "8051.58"
type input "3"
drag, startPoint x: 342, startPoint y: 82, endPoint x: 303, endPoint y: 82, distance: 38.8
click at [303, 94] on tr "Drugs [MEDICAL_DATA]+PCM([MEDICAL_DATA]) ANOROL/TAB 1 181.0800018310547 181.08 …" at bounding box center [403, 113] width 481 height 39
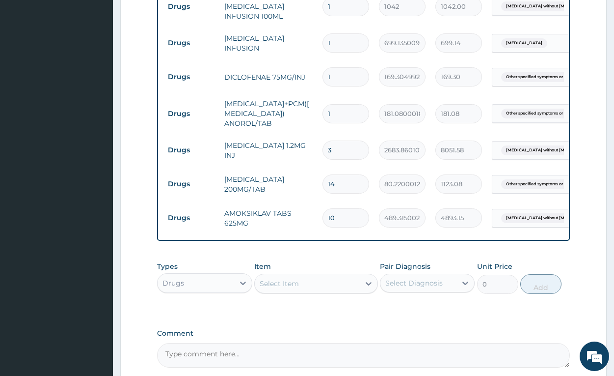
type input "5"
type input "905.40"
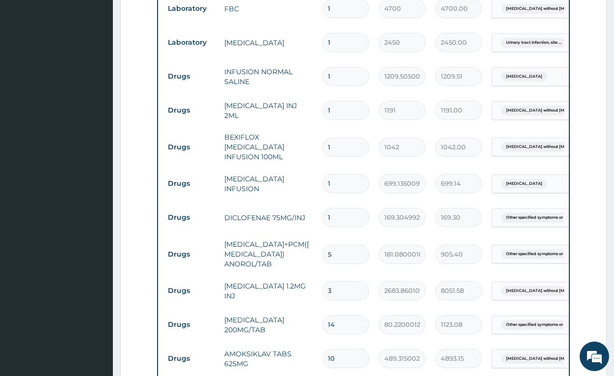
scroll to position [673, 0]
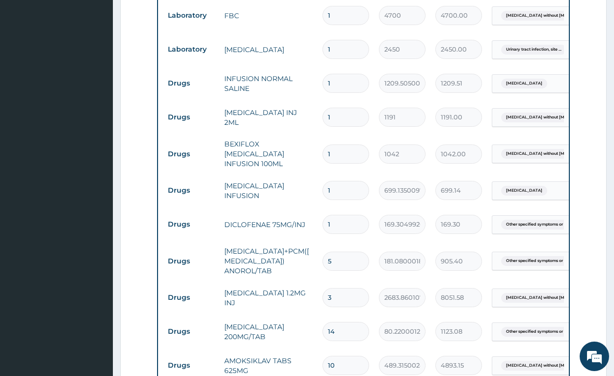
type input "5"
click at [340, 181] on input "1" at bounding box center [346, 190] width 47 height 19
type input "12"
type input "8389.62"
type input "12"
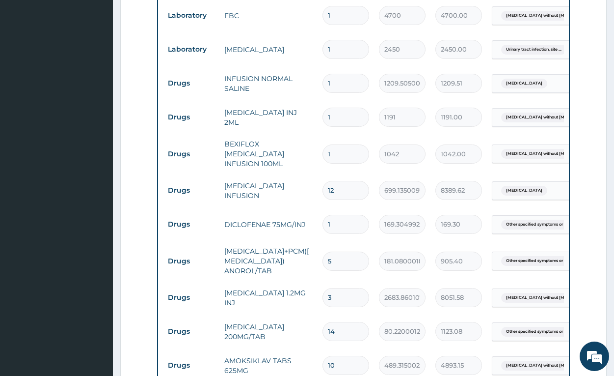
drag, startPoint x: 341, startPoint y: 131, endPoint x: 296, endPoint y: 131, distance: 45.2
click at [296, 134] on tr "Drugs BEXIFLOX [MEDICAL_DATA] INFUSION 100ML 1 1042 1042.00 [MEDICAL_DATA] with…" at bounding box center [403, 153] width 481 height 39
type input "5"
type input "5210.00"
type input "5"
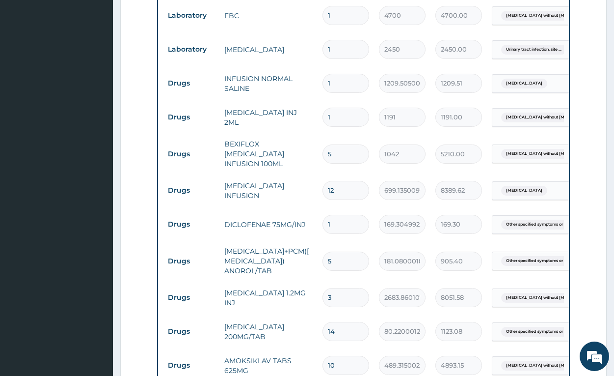
click at [341, 108] on input "1" at bounding box center [346, 117] width 47 height 19
type input "12"
type input "14292.00"
type input "12"
click at [278, 103] on td "[MEDICAL_DATA] INJ 2ML" at bounding box center [269, 117] width 98 height 29
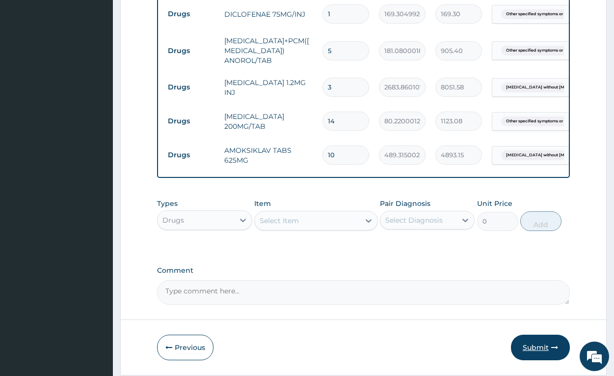
scroll to position [888, 0]
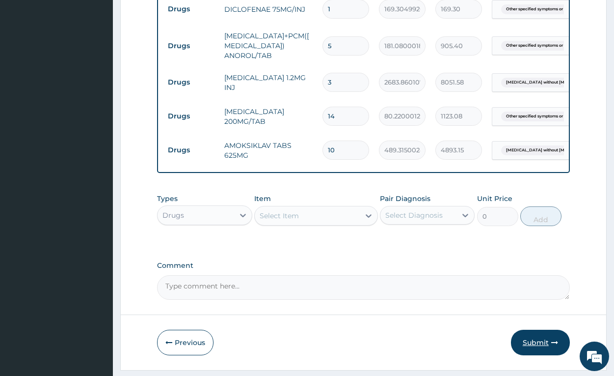
click at [537, 330] on button "Submit" at bounding box center [540, 343] width 59 height 26
